Goal: Navigation & Orientation: Find specific page/section

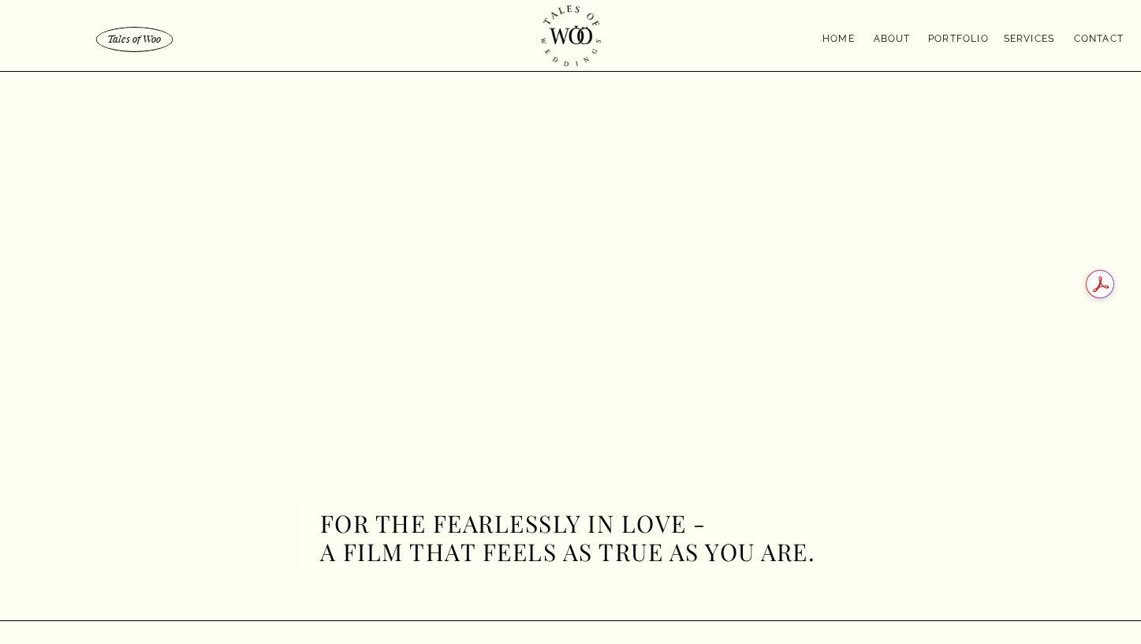
click at [1033, 38] on nav "Services" at bounding box center [1029, 37] width 66 height 13
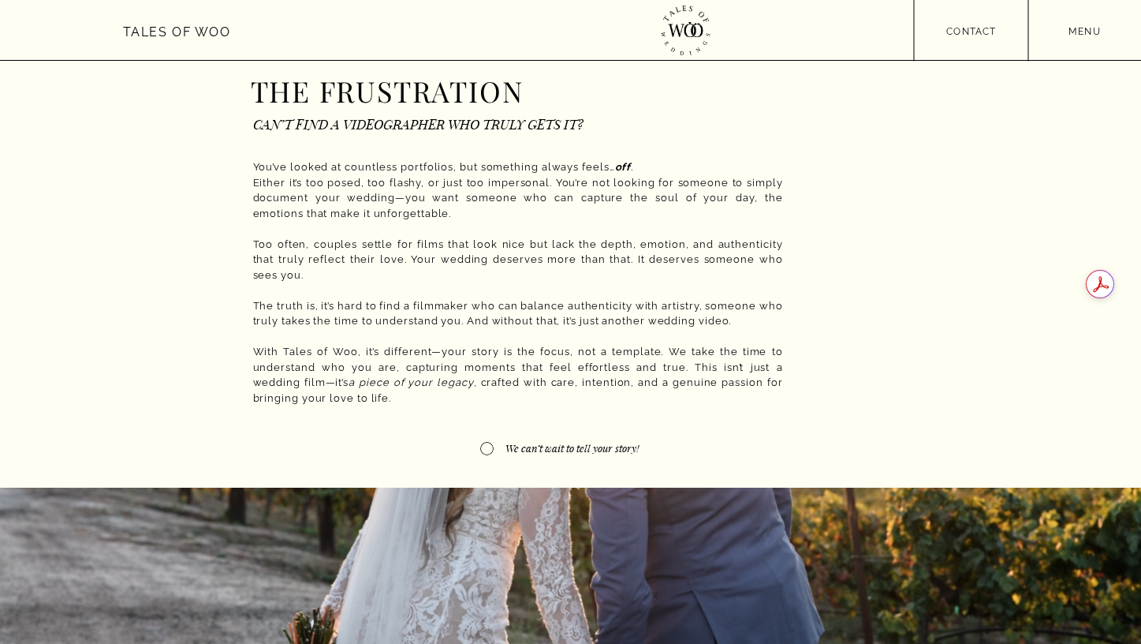
scroll to position [522, 0]
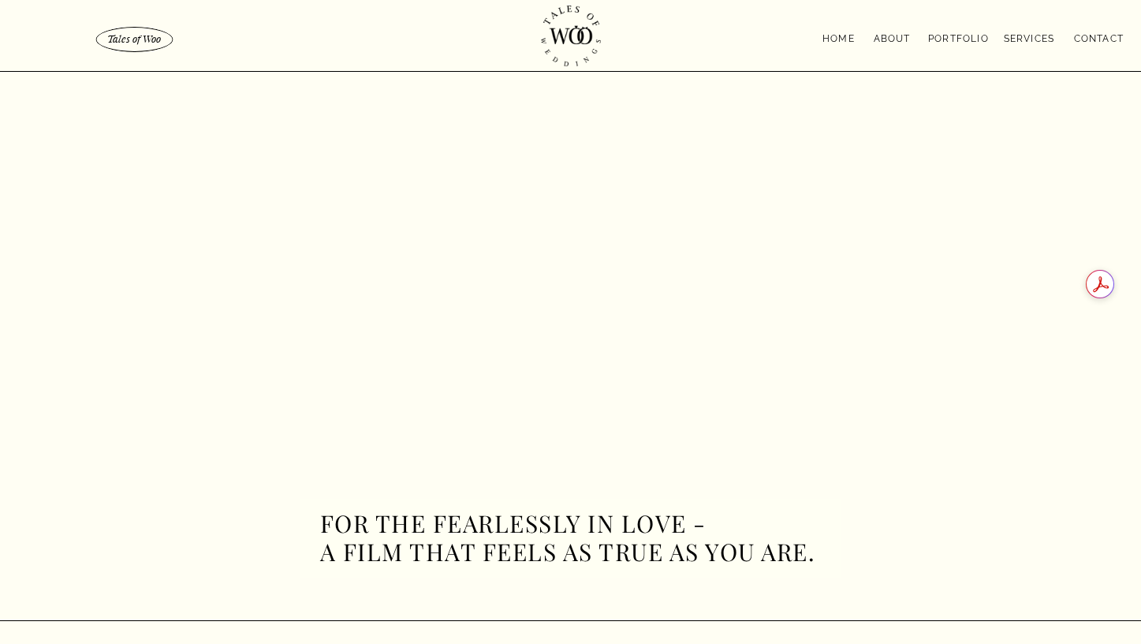
click at [958, 40] on nav "portfolio" at bounding box center [959, 37] width 64 height 13
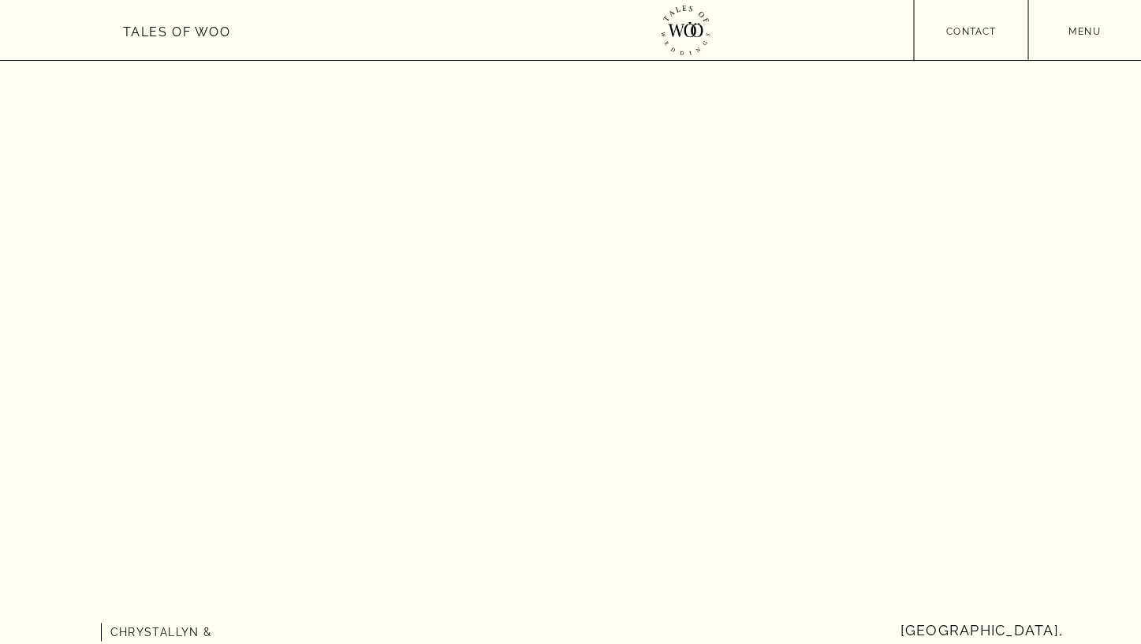
scroll to position [137, 0]
